Goal: Task Accomplishment & Management: Use online tool/utility

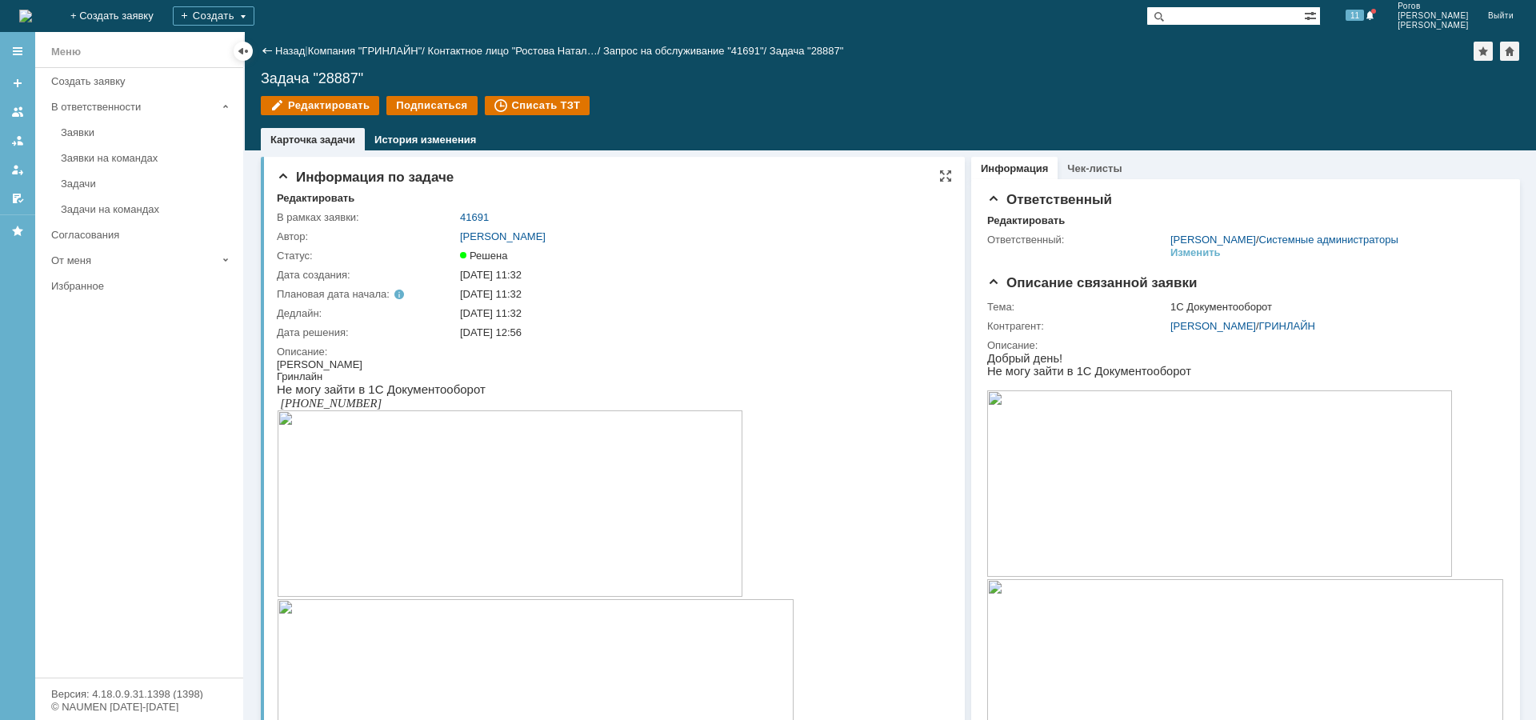
drag, startPoint x: 392, startPoint y: 281, endPoint x: 366, endPoint y: 286, distance: 26.0
click at [64, 180] on div "Задачи" at bounding box center [147, 184] width 173 height 12
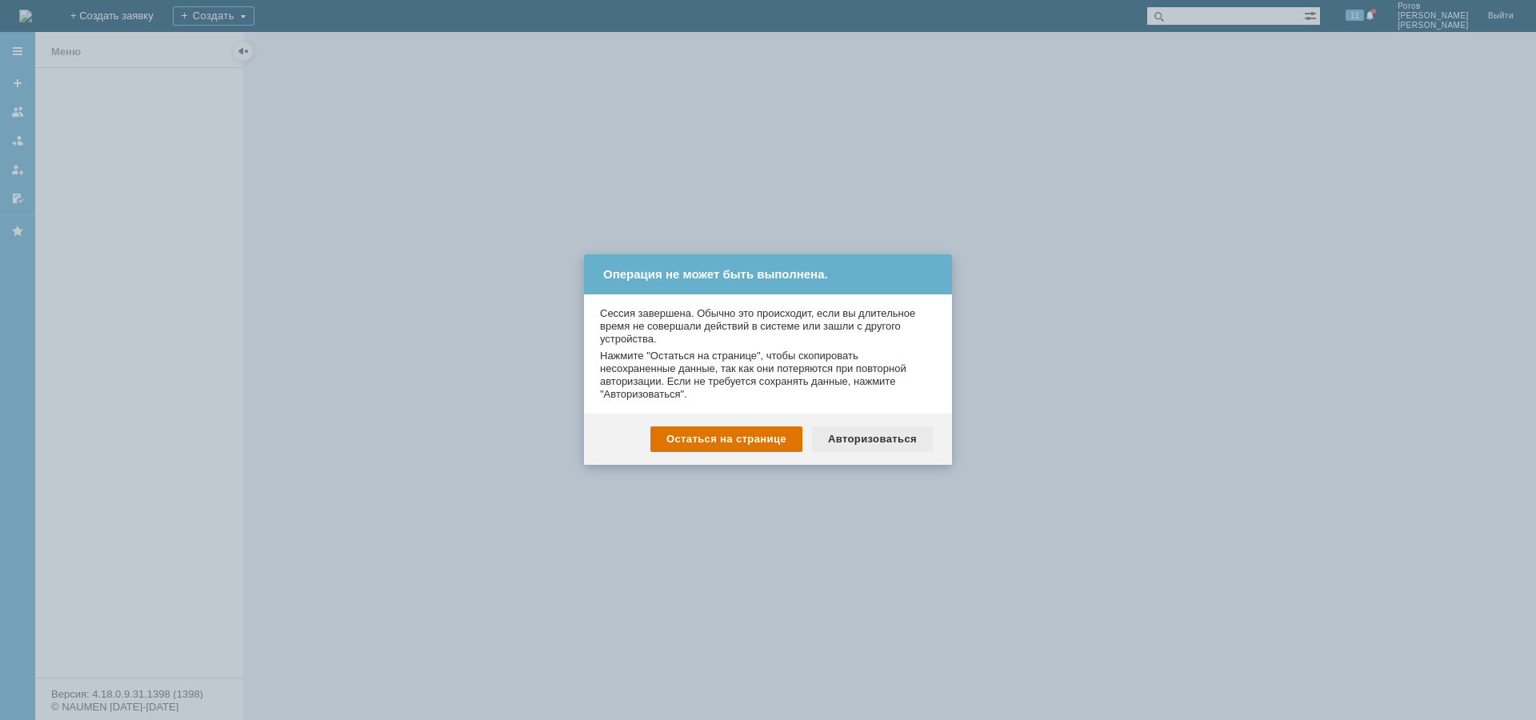
click at [852, 431] on div "Авторизоваться" at bounding box center [872, 439] width 121 height 26
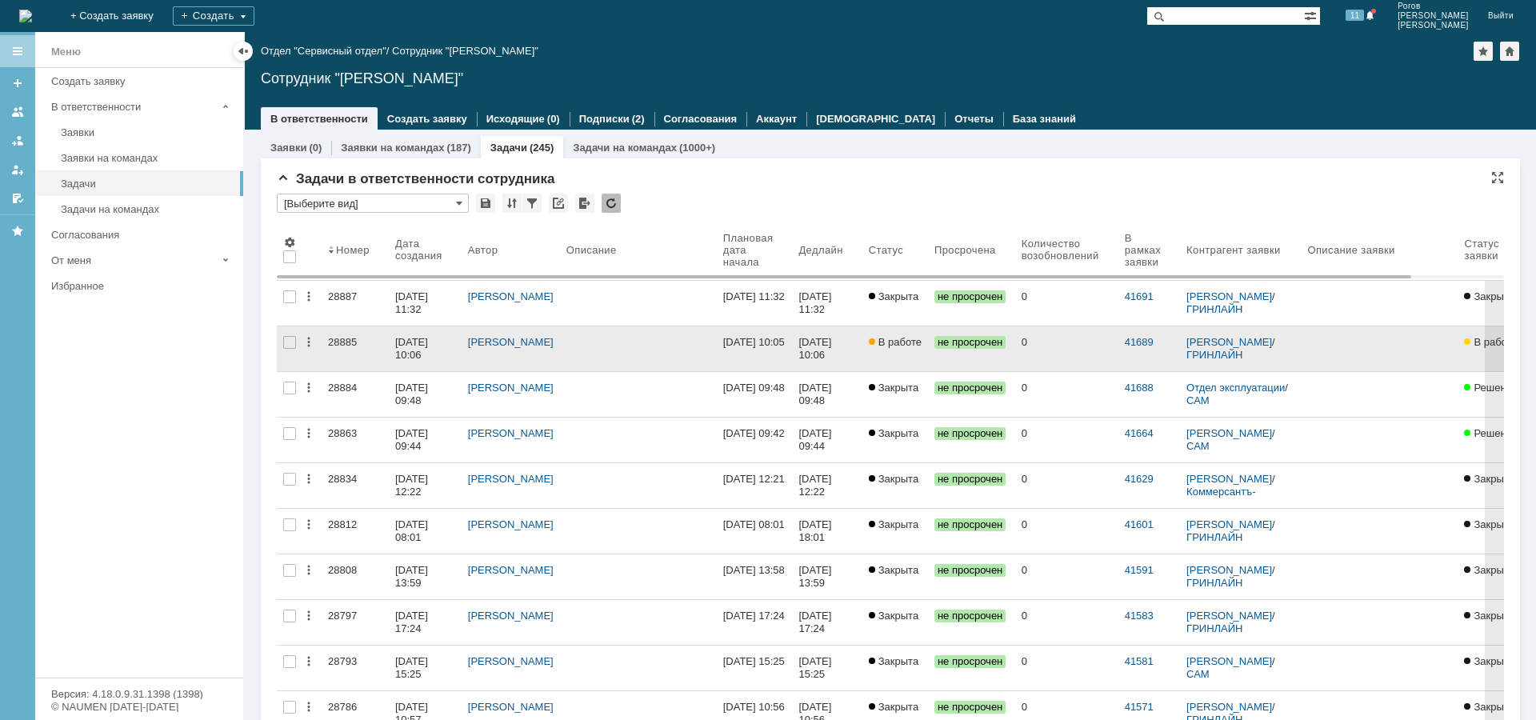
click at [334, 342] on div "28885" at bounding box center [355, 342] width 54 height 13
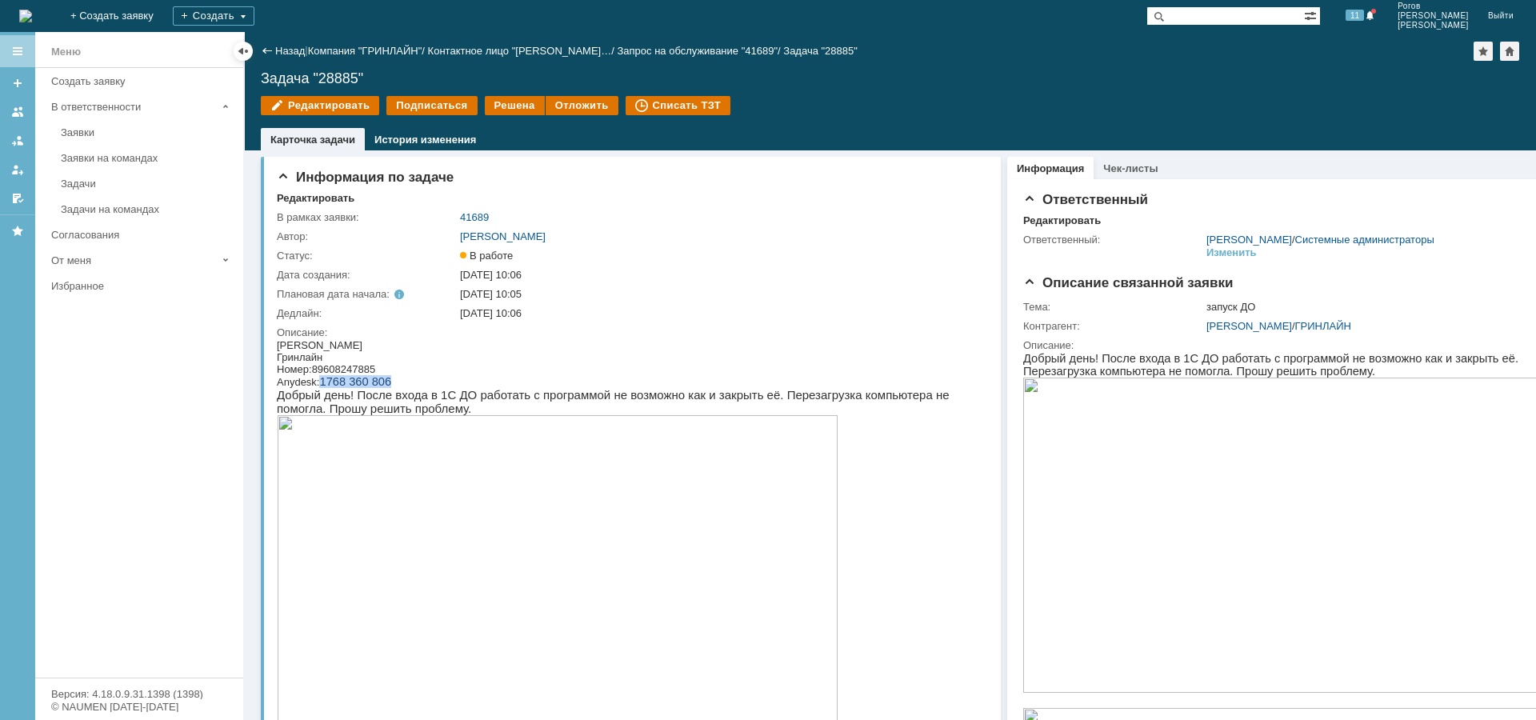
drag, startPoint x: 402, startPoint y: 383, endPoint x: 325, endPoint y: 386, distance: 76.8
click at [325, 386] on div "Anydesk: 1768 360 806" at bounding box center [632, 381] width 711 height 13
copy span "1768 360 806"
